Goal: Obtain resource: Download file/media

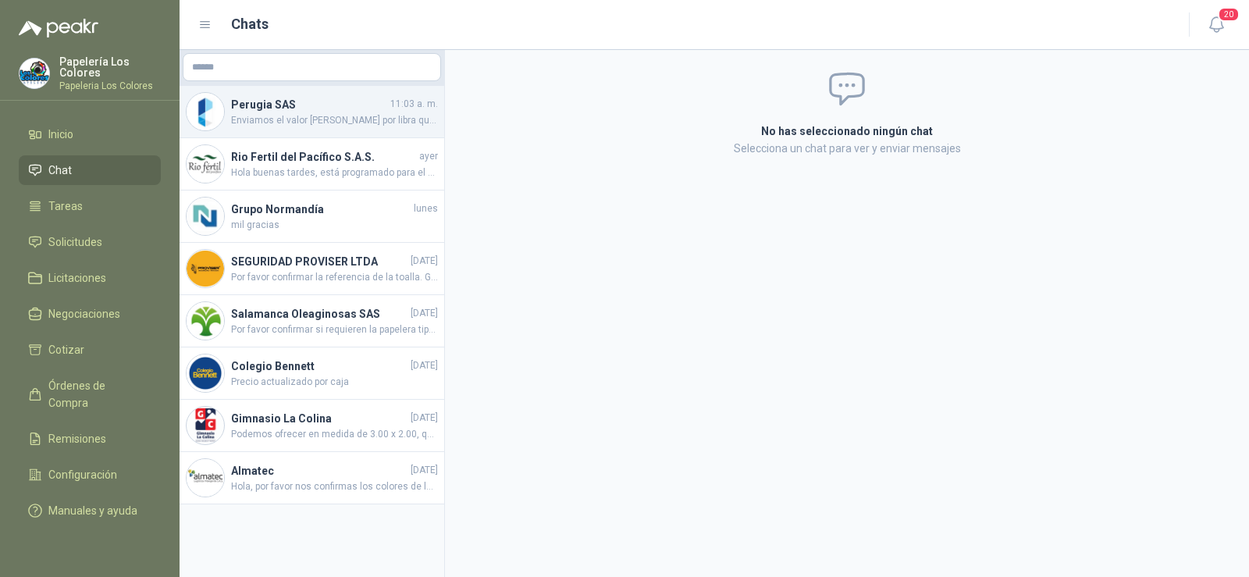
click at [272, 115] on span "Enviamos el valor [PERSON_NAME] por libra que tenemos disponible, el [PERSON_NA…" at bounding box center [334, 120] width 207 height 15
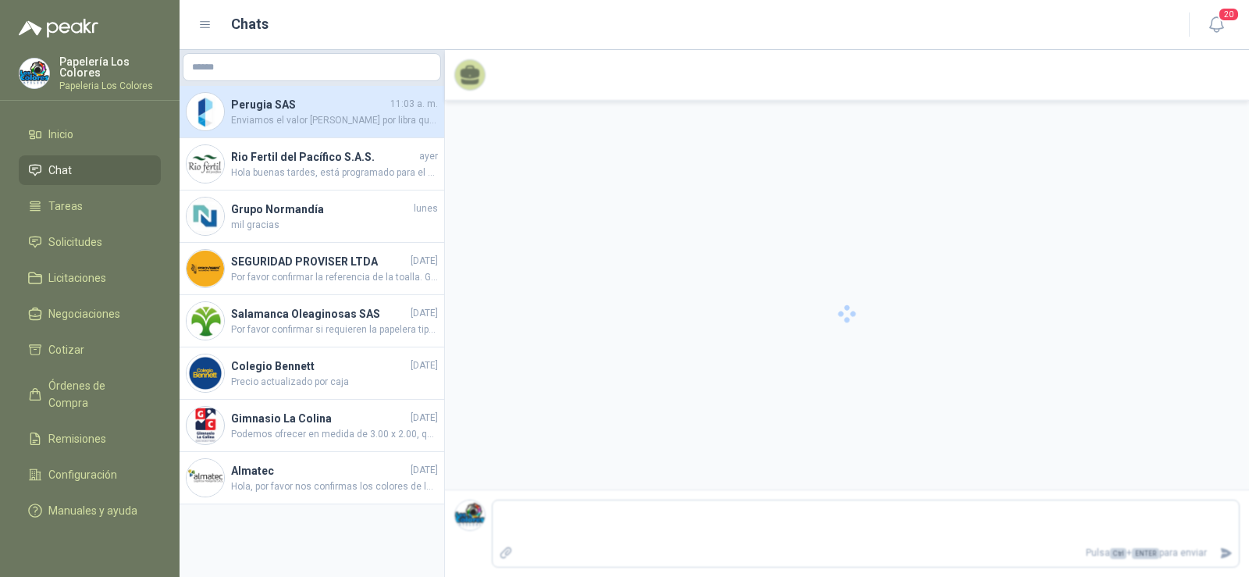
scroll to position [266, 0]
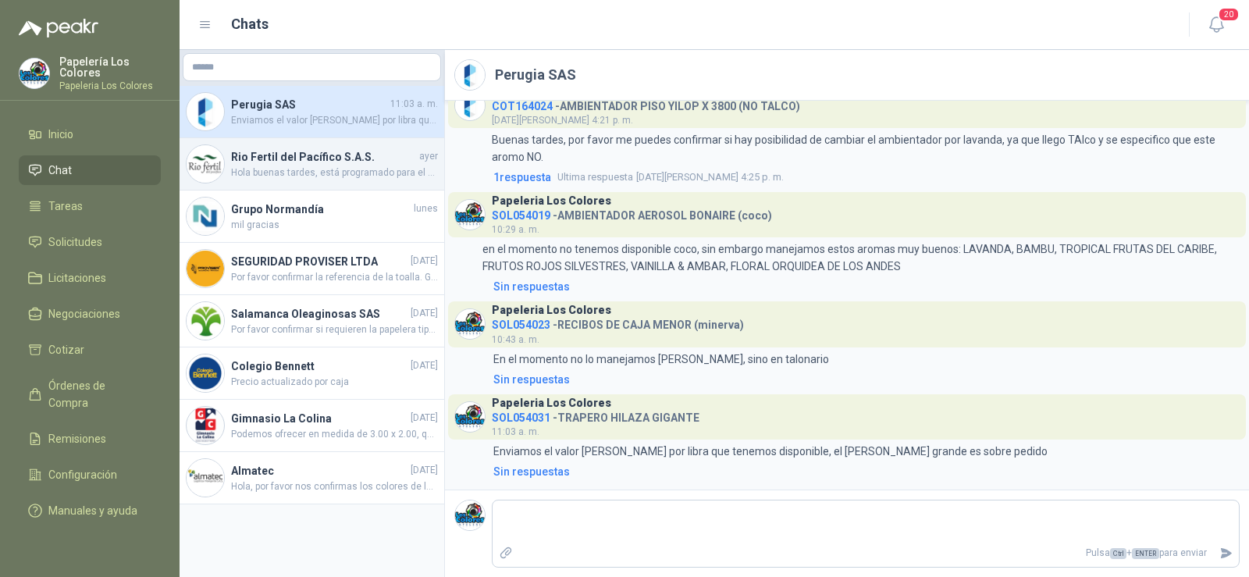
click at [290, 158] on h4 "Rio Fertil del Pacífico S.A.S." at bounding box center [323, 156] width 185 height 17
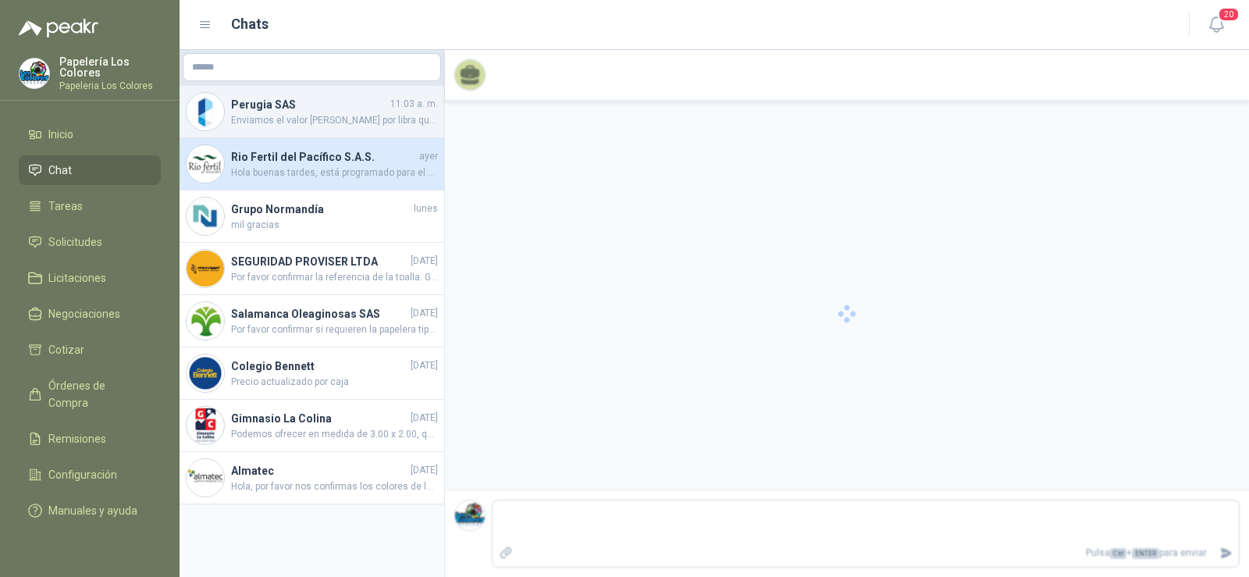
scroll to position [347, 0]
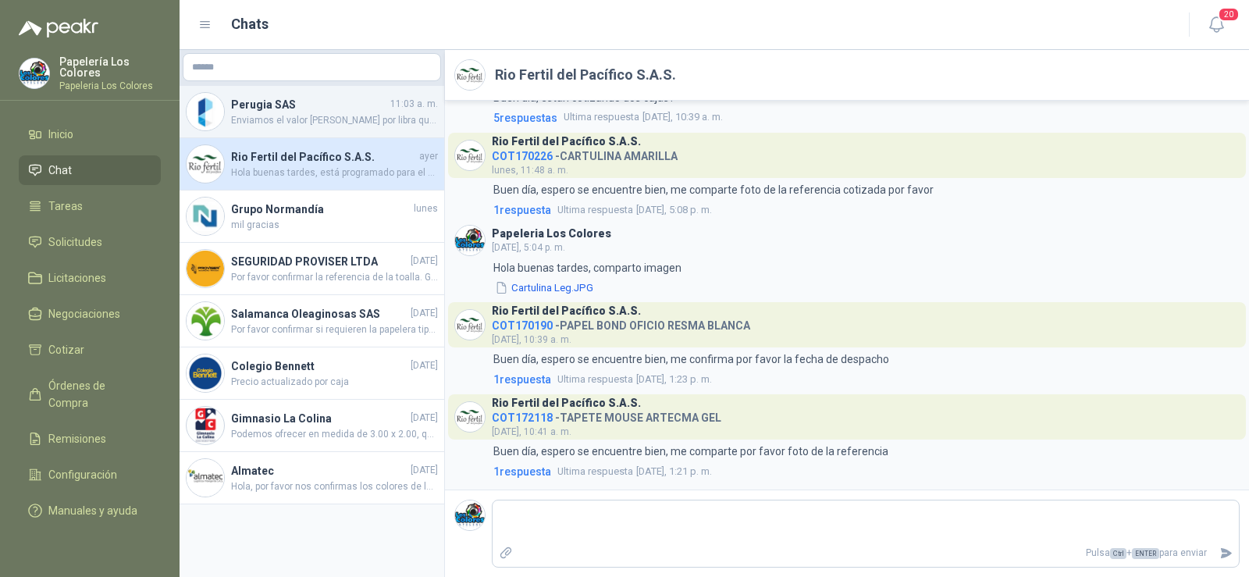
click at [296, 119] on span "Enviamos el valor [PERSON_NAME] por libra que tenemos disponible, el [PERSON_NA…" at bounding box center [334, 120] width 207 height 15
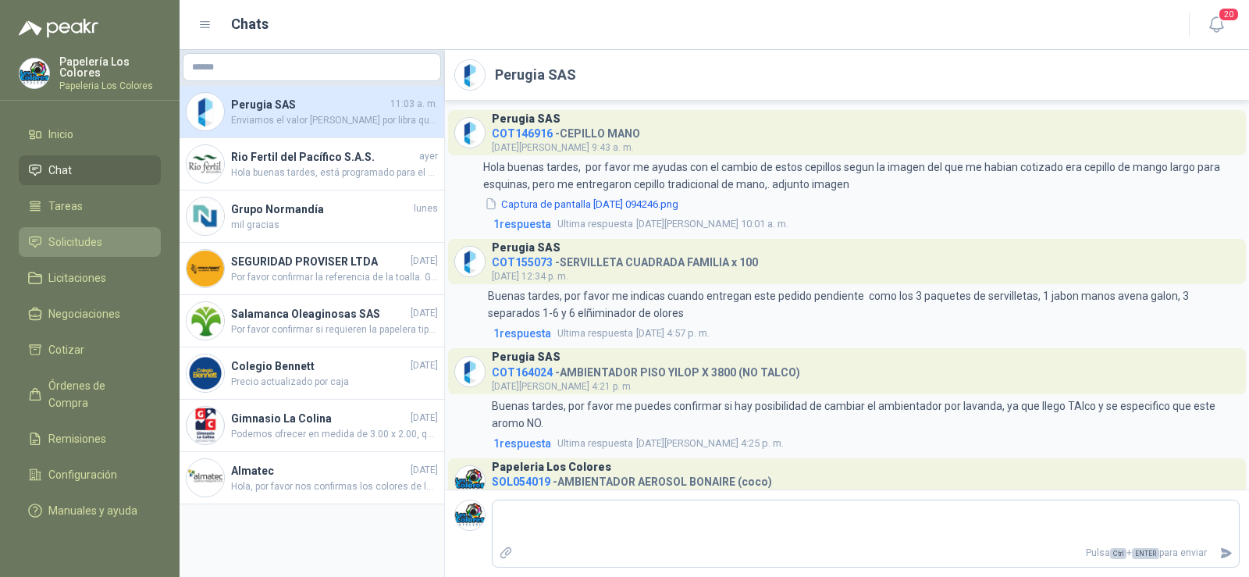
click at [80, 247] on span "Solicitudes" at bounding box center [75, 241] width 54 height 17
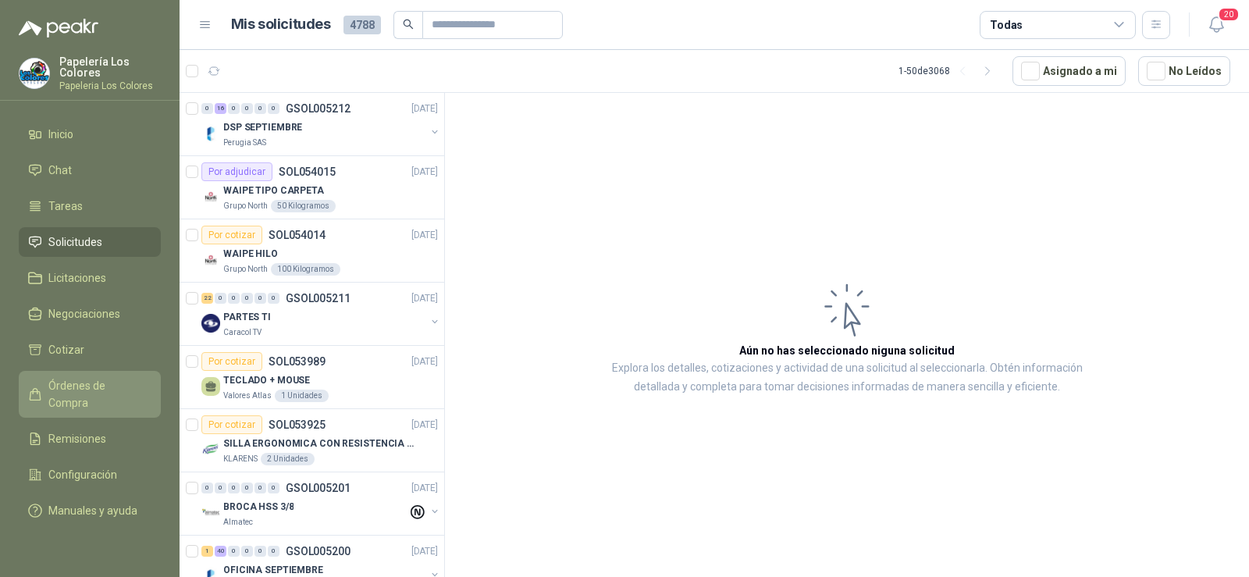
click at [100, 386] on span "Órdenes de Compra" at bounding box center [97, 394] width 98 height 34
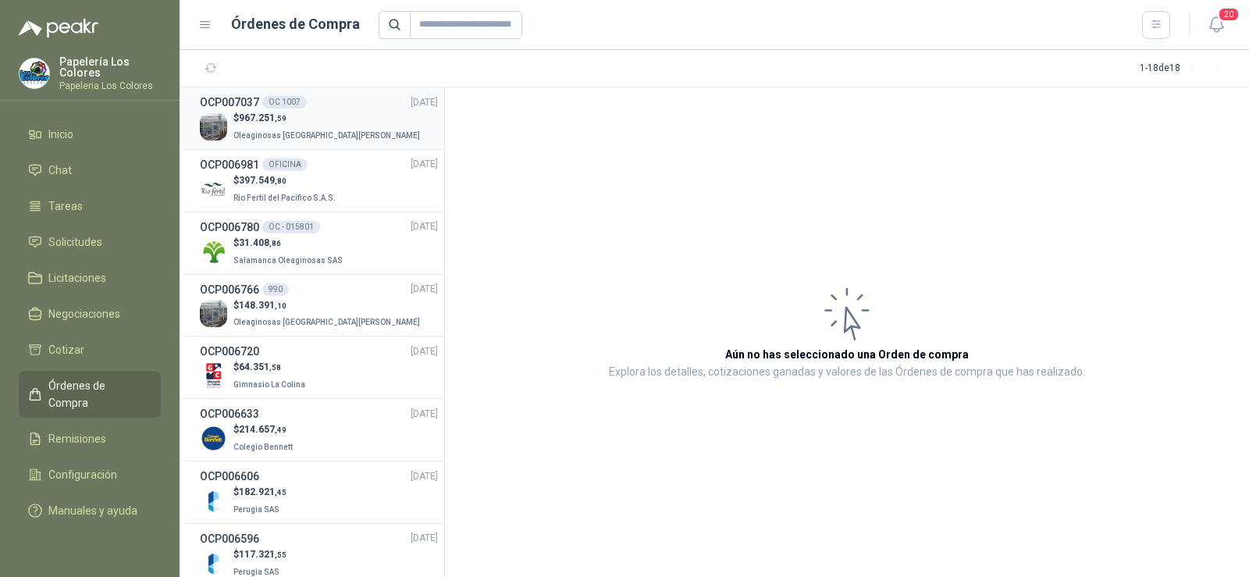
click at [268, 139] on span "Oleaginosas [GEOGRAPHIC_DATA][PERSON_NAME]" at bounding box center [326, 135] width 187 height 9
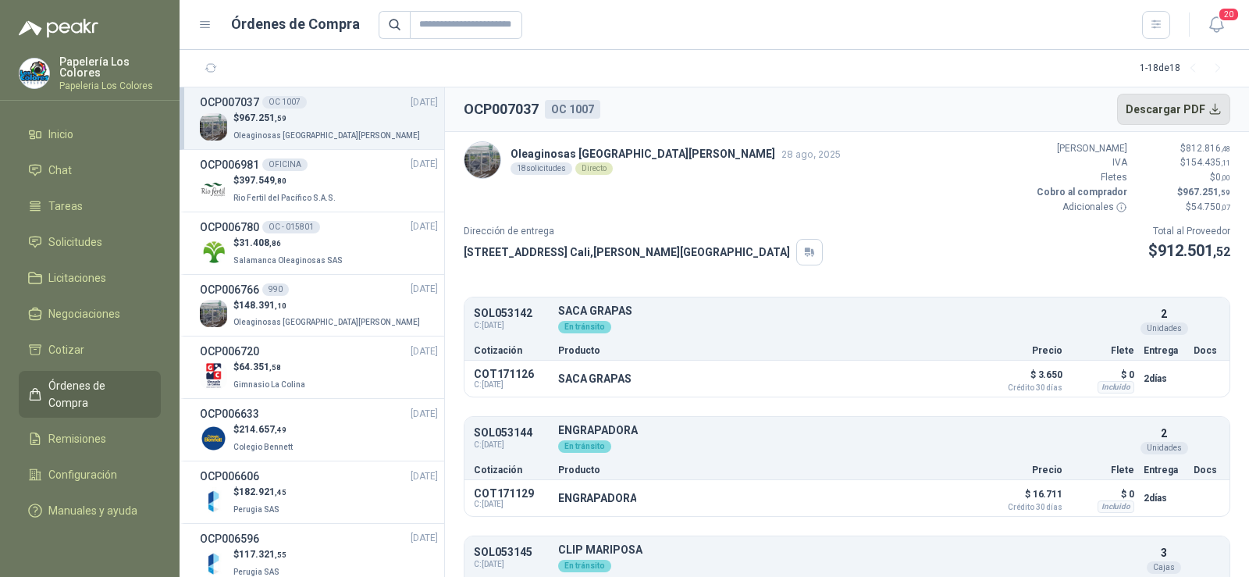
click at [1172, 109] on button "Descargar PDF" at bounding box center [1174, 109] width 114 height 31
click at [86, 430] on span "Remisiones" at bounding box center [77, 438] width 58 height 17
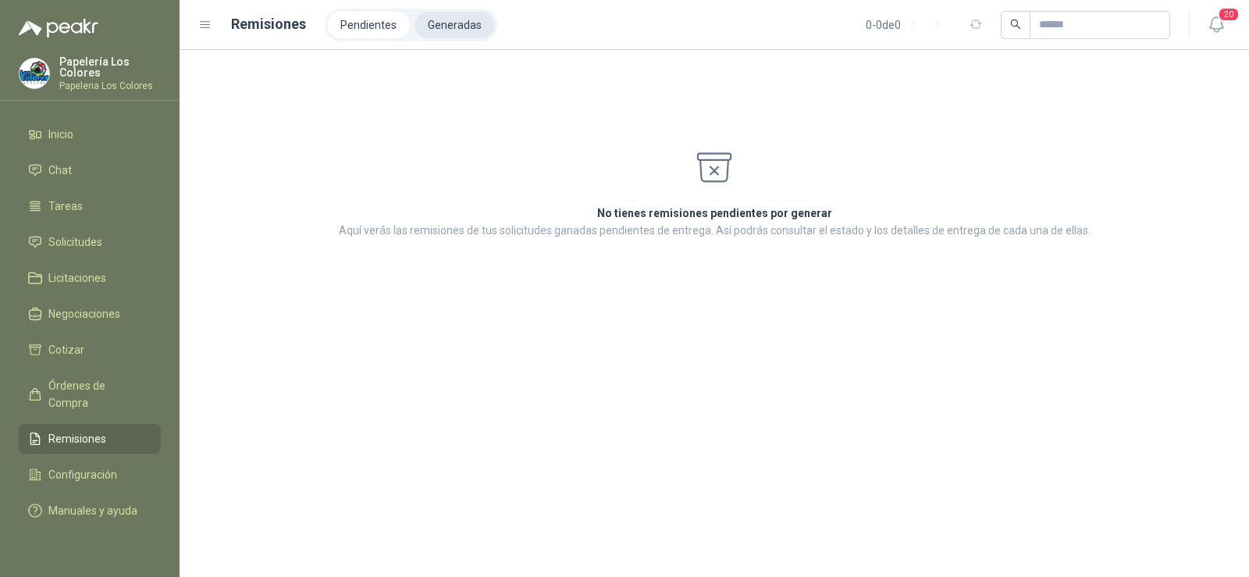
click at [430, 27] on li "Generadas" at bounding box center [454, 25] width 79 height 27
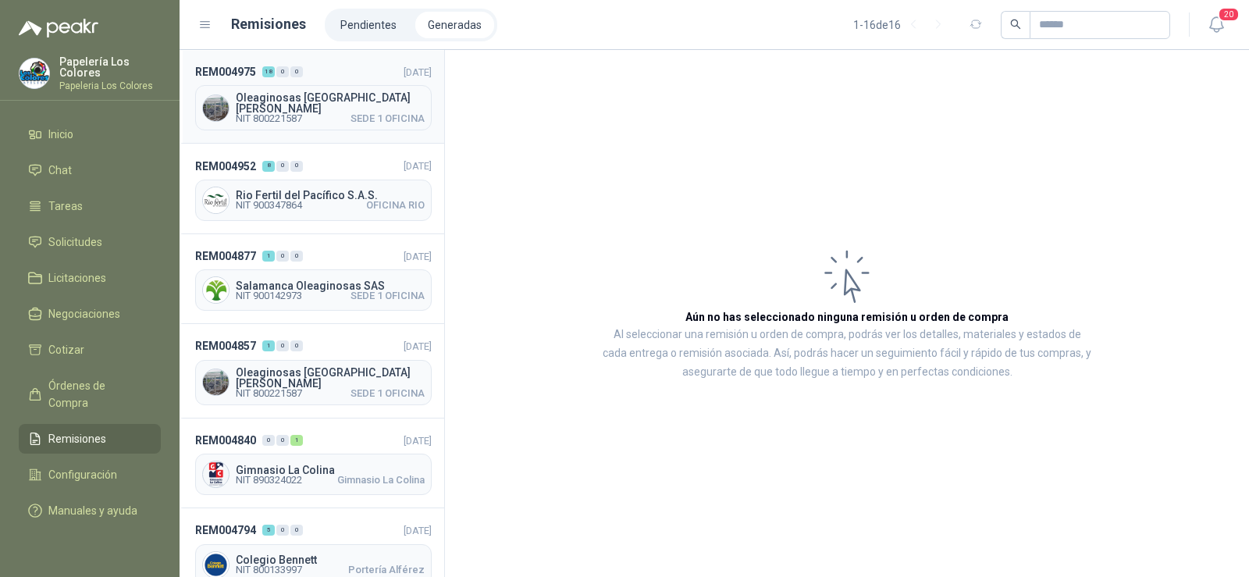
click at [233, 98] on div "Oleaginosas [GEOGRAPHIC_DATA][PERSON_NAME] NIT 800221587 SEDE 1 OFICINA" at bounding box center [313, 107] width 237 height 45
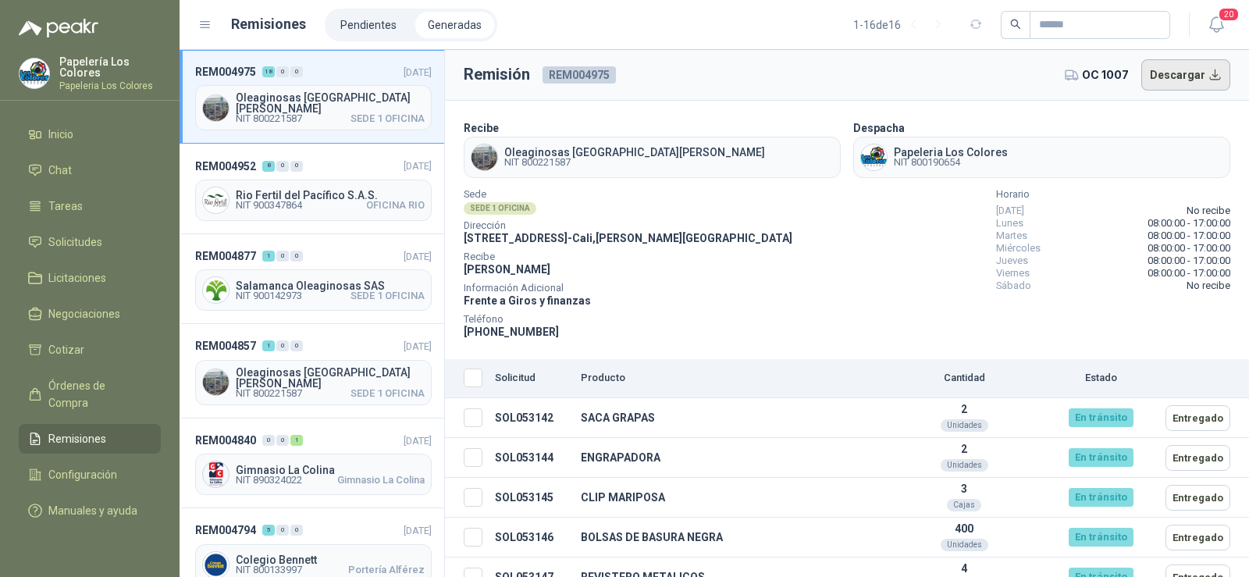
click at [1194, 86] on button "Descargar" at bounding box center [1186, 74] width 90 height 31
